Goal: Information Seeking & Learning: Learn about a topic

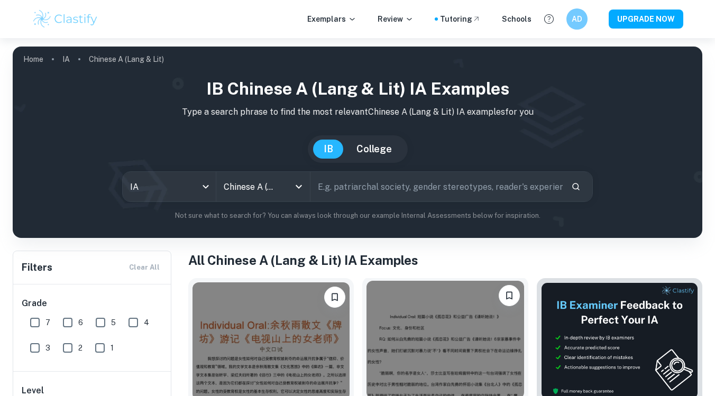
scroll to position [86, 0]
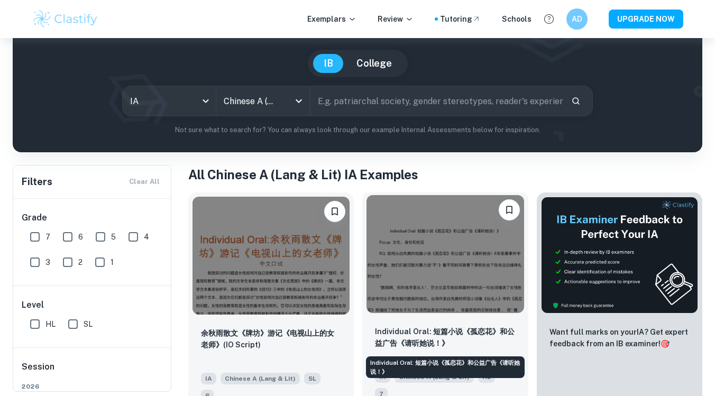
click at [409, 336] on p "Individual Oral: 短篇小说《孤恋花》和公益广告《请听她说！》" at bounding box center [445, 337] width 140 height 23
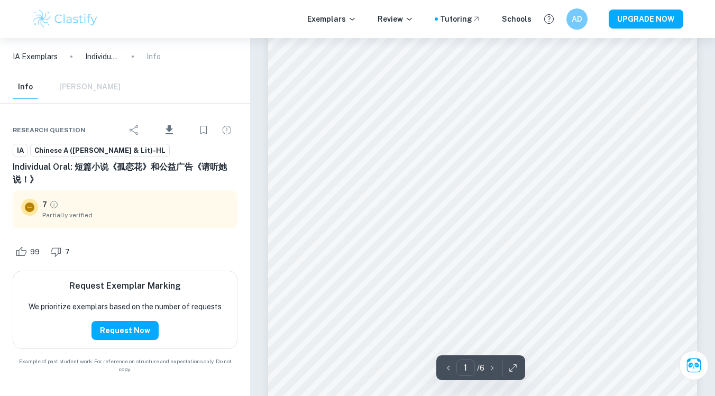
scroll to position [217, 0]
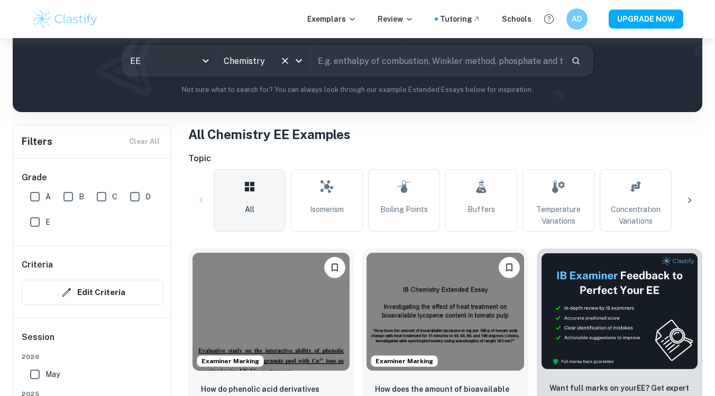
scroll to position [54, 0]
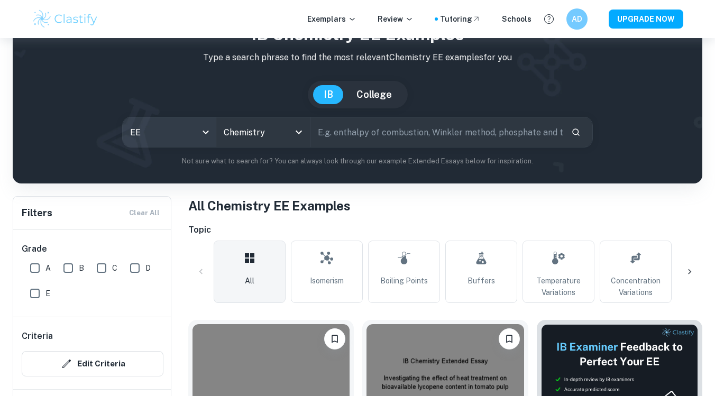
click at [201, 132] on body "We value your privacy We use cookies to enhance your browsing experience, serve…" at bounding box center [357, 182] width 715 height 396
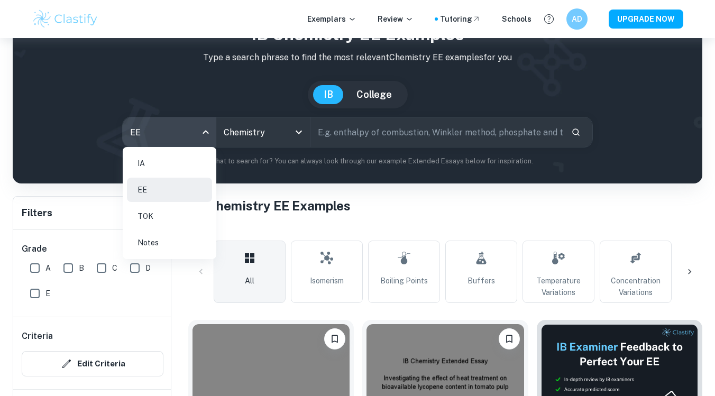
click at [169, 171] on li "IA" at bounding box center [169, 163] width 85 height 24
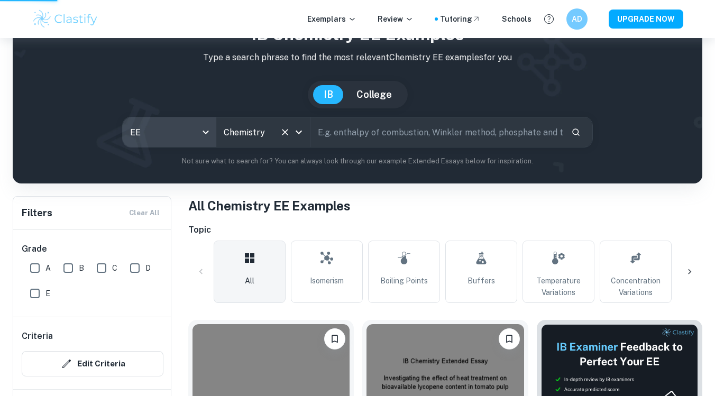
click at [236, 138] on input "Chemistry" at bounding box center [248, 132] width 54 height 20
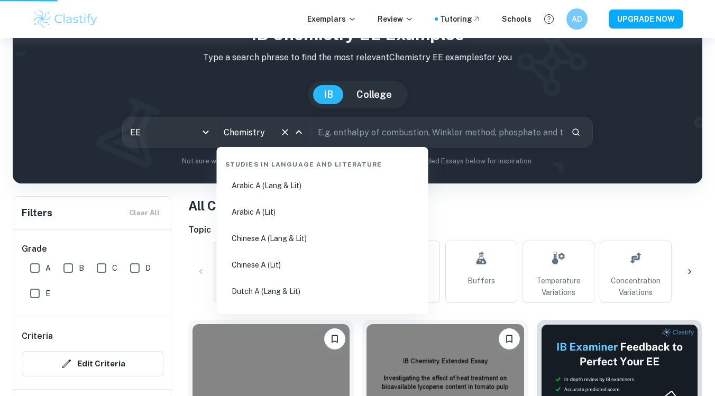
scroll to position [1482, 0]
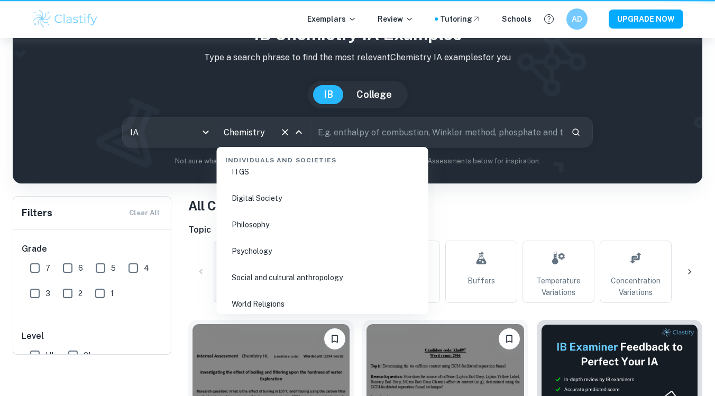
type input "ia"
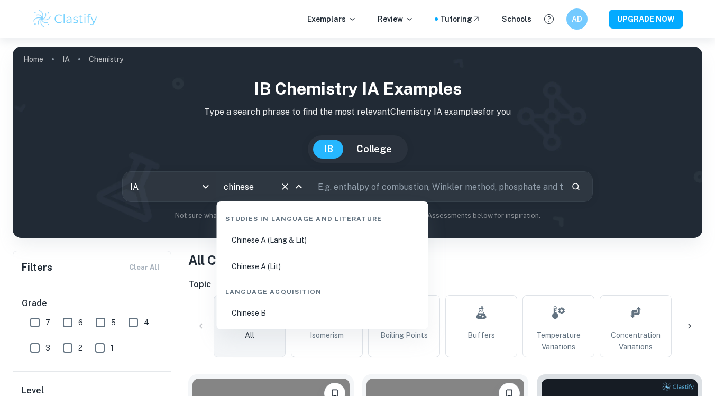
click at [290, 246] on li "Chinese A (Lang & Lit)" at bounding box center [322, 240] width 203 height 24
type input "Chinese A (Lang & Lit)"
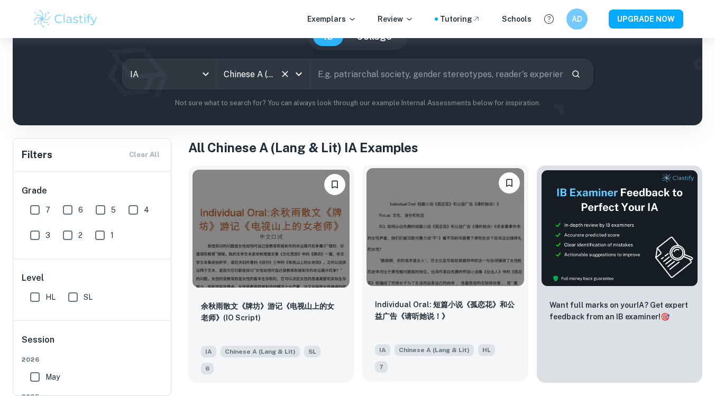
scroll to position [104, 0]
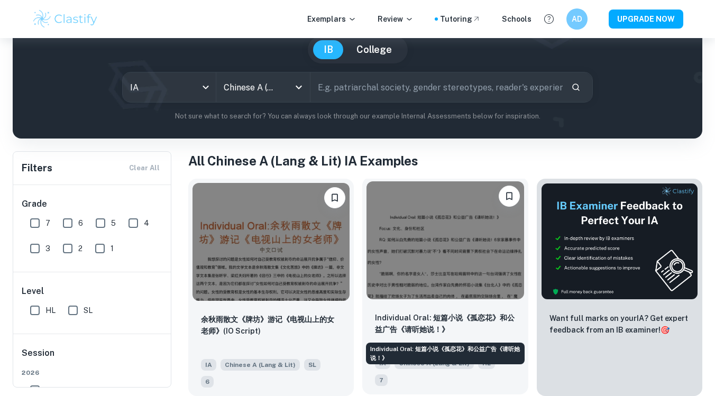
click at [410, 321] on div "Individual Oral: 短篇小说《孤恋花》和公益广告《请听她说！》 IA Chinese A (Lang & Lit) HL 7" at bounding box center [445, 349] width 166 height 91
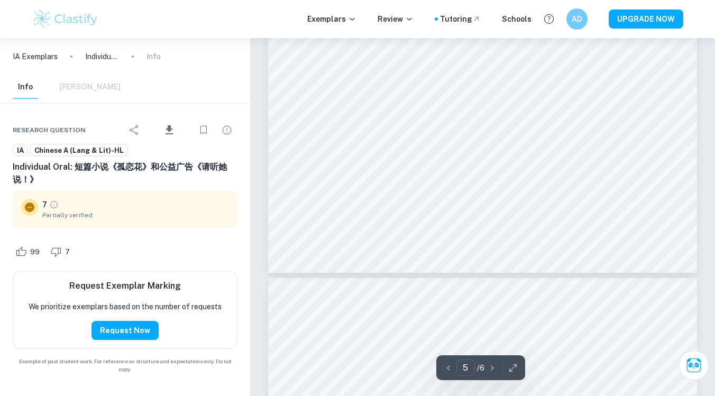
scroll to position [2958, 0]
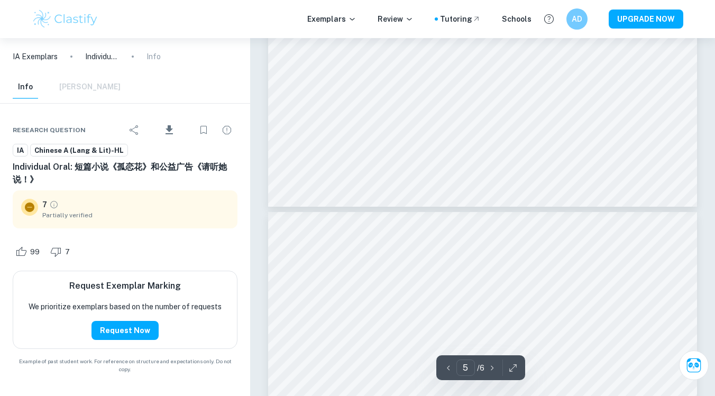
type input "6"
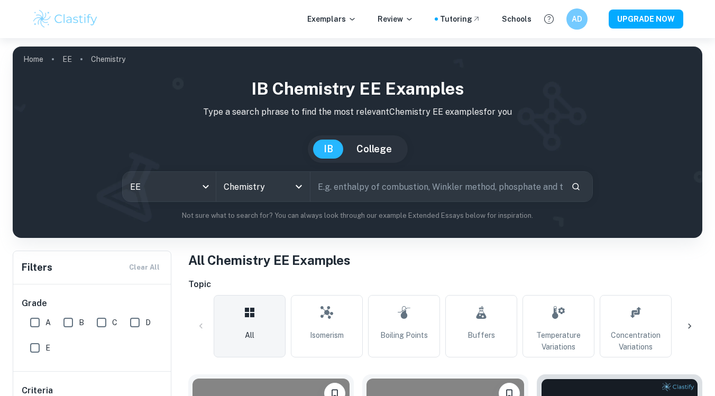
checkbox input "true"
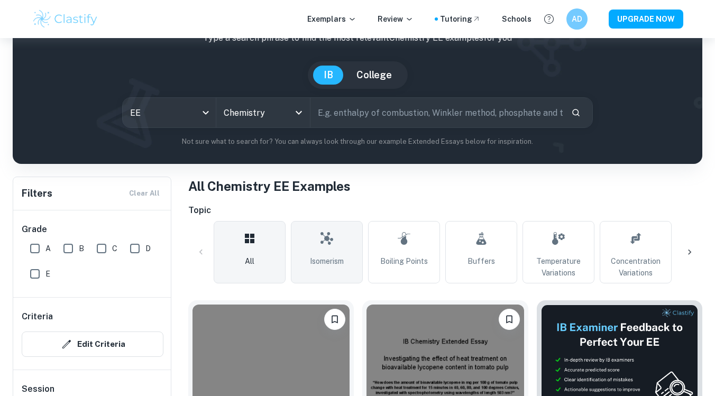
scroll to position [103, 0]
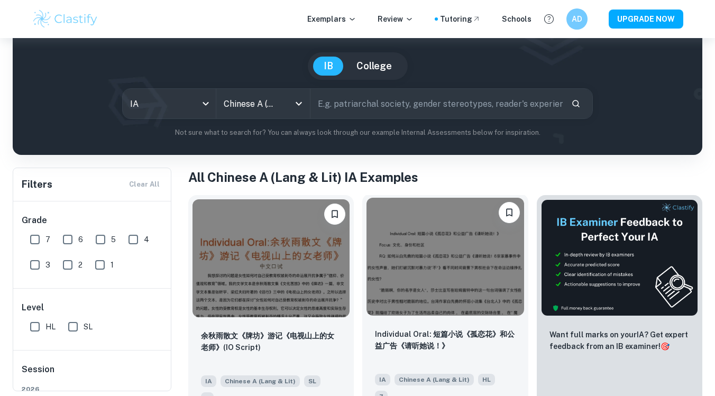
scroll to position [83, 0]
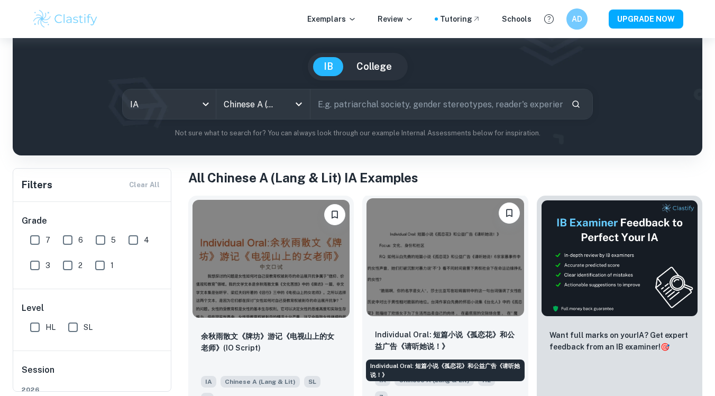
click at [434, 333] on p "Individual Oral: 短篇小说《孤恋花》和公益广告《请听她说！》" at bounding box center [445, 340] width 140 height 23
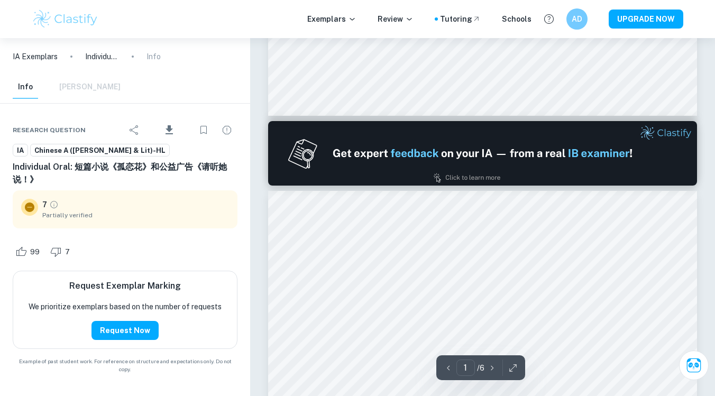
type input "2"
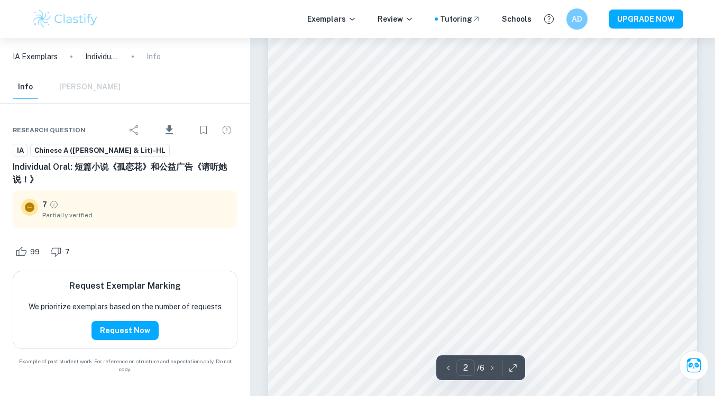
scroll to position [873, 0]
